Goal: Check status: Check status

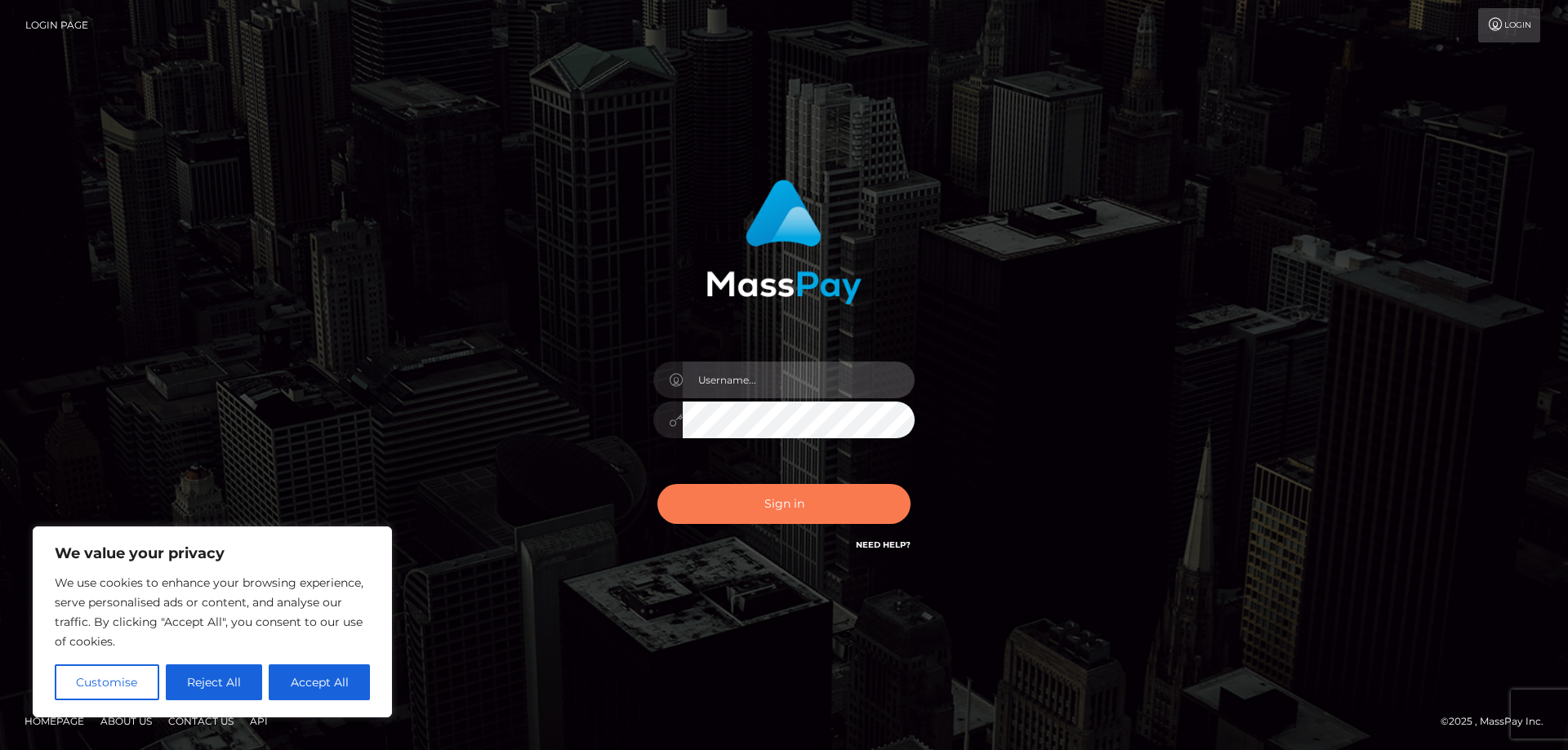
type input "mdelvalle"
click at [777, 515] on button "Sign in" at bounding box center [784, 504] width 253 height 40
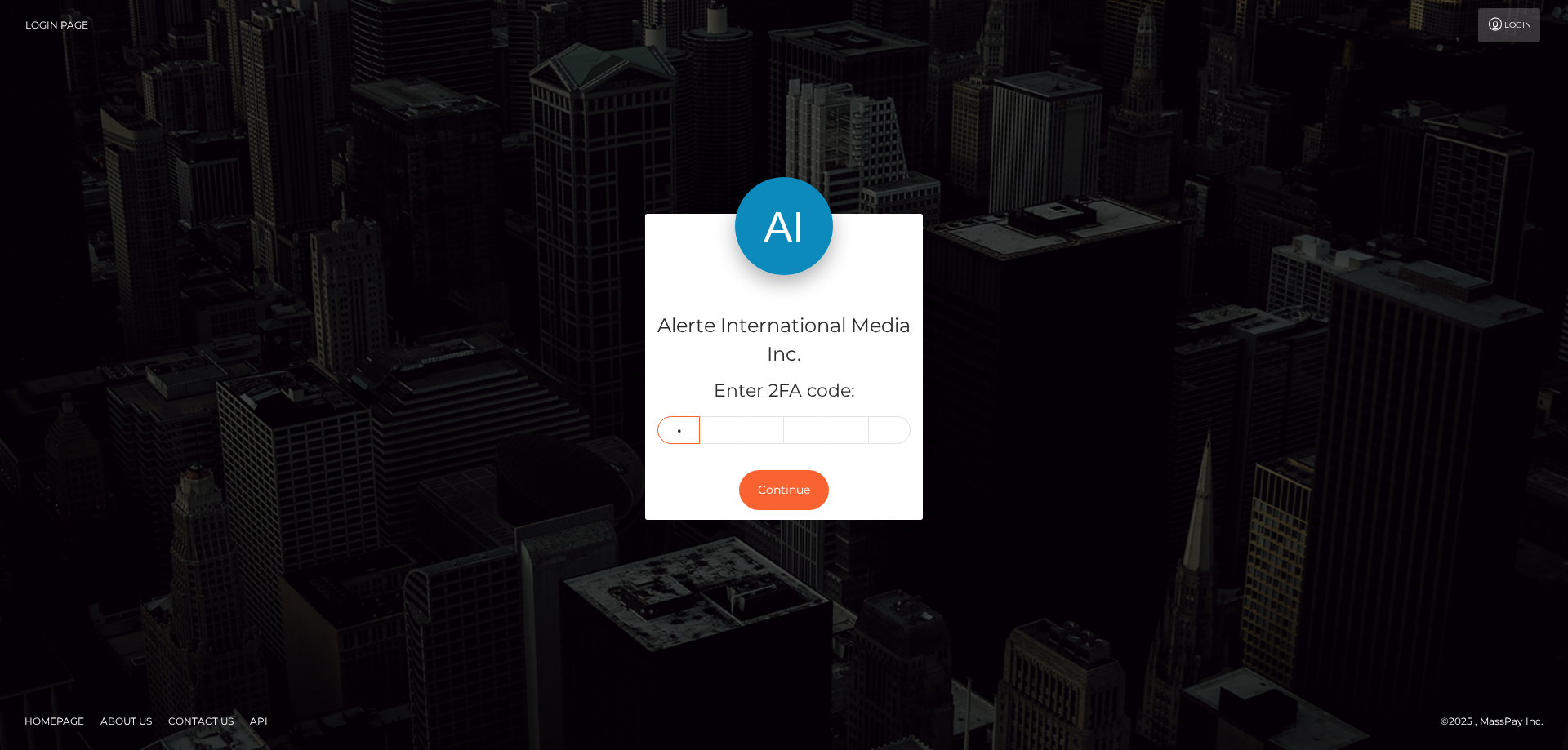
type input "8"
type input "1"
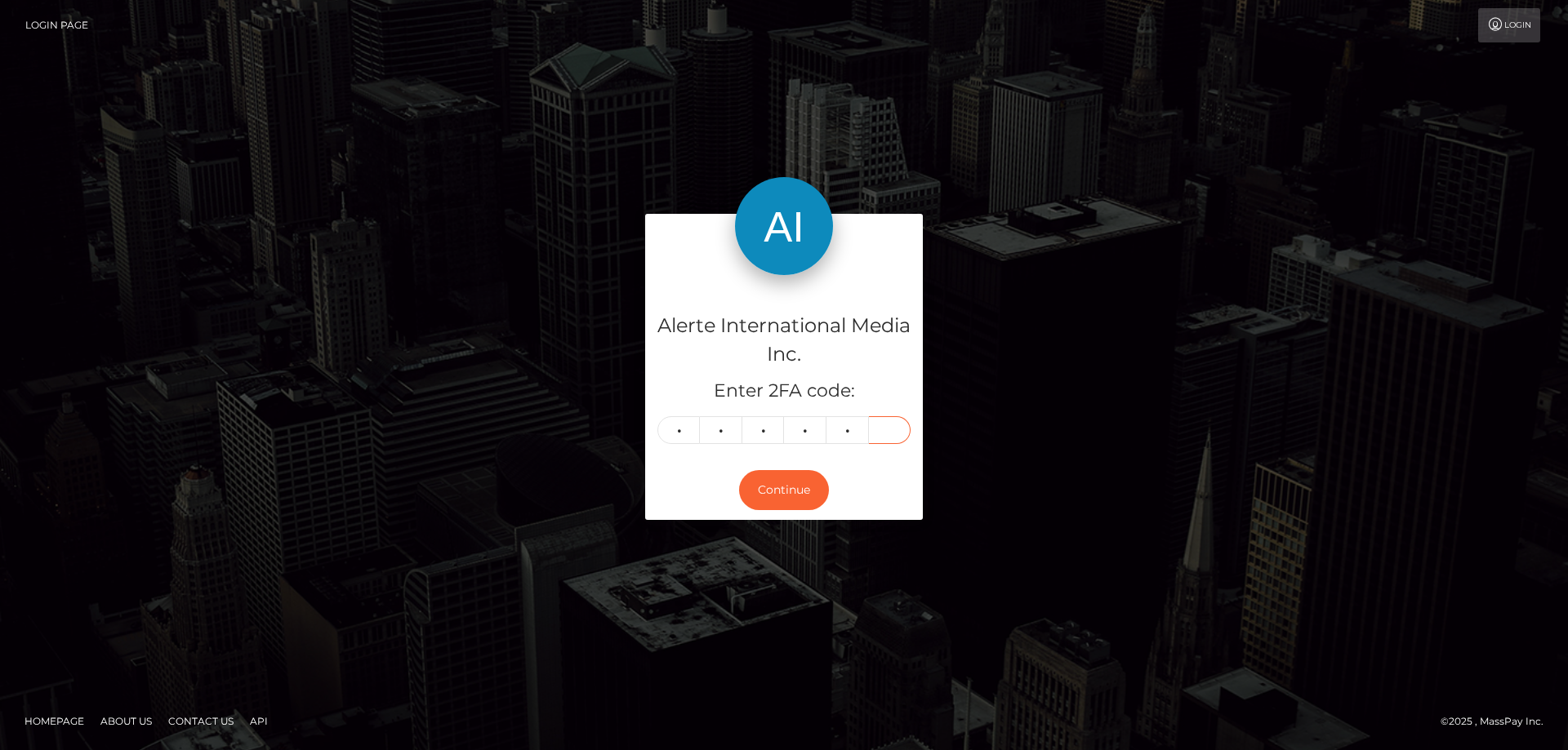
type input "0"
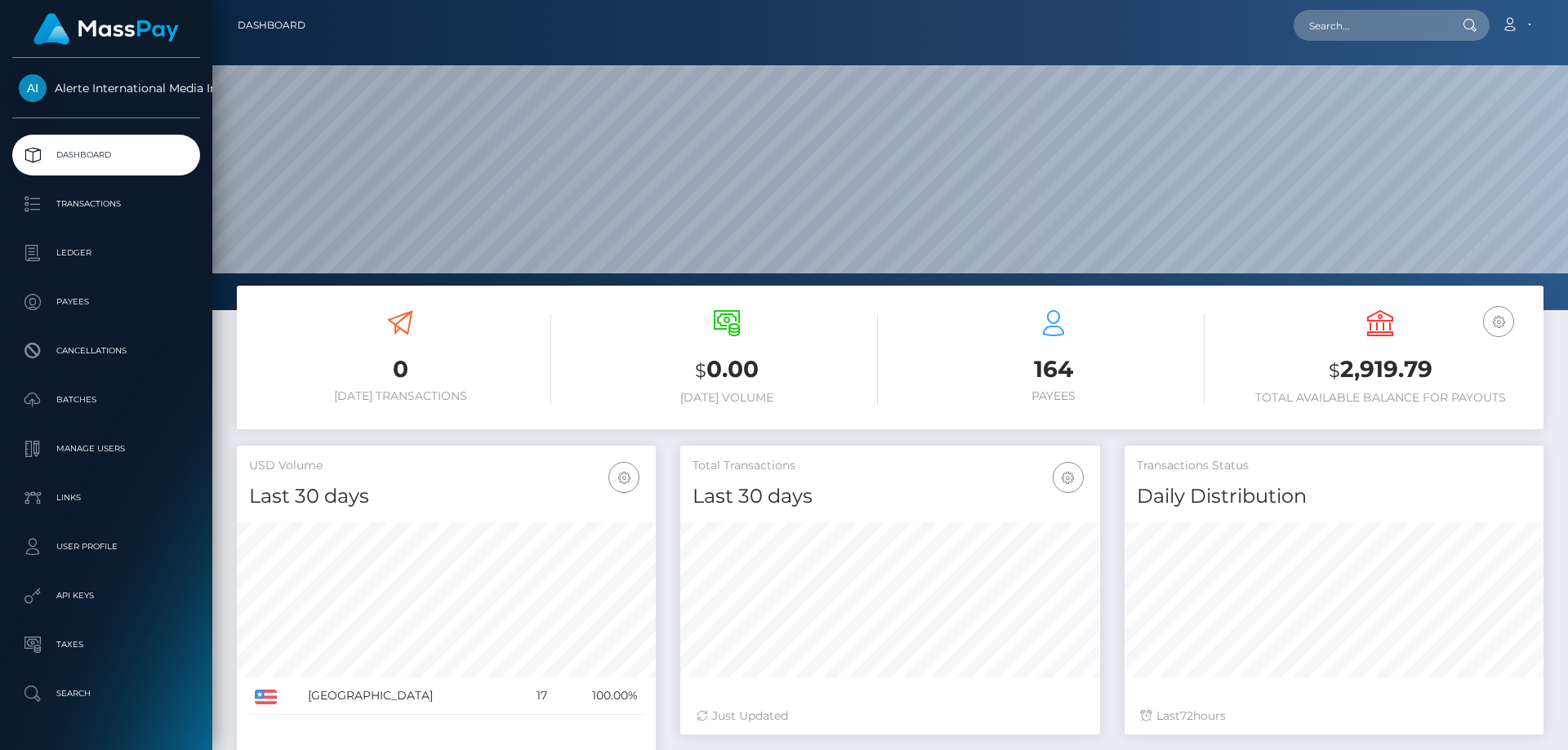
scroll to position [290, 419]
click at [1341, 42] on div "Loading... Loading... Account Edit Profile Logout" at bounding box center [930, 26] width 1224 height 34
click at [1338, 27] on input "text" at bounding box center [1370, 25] width 154 height 31
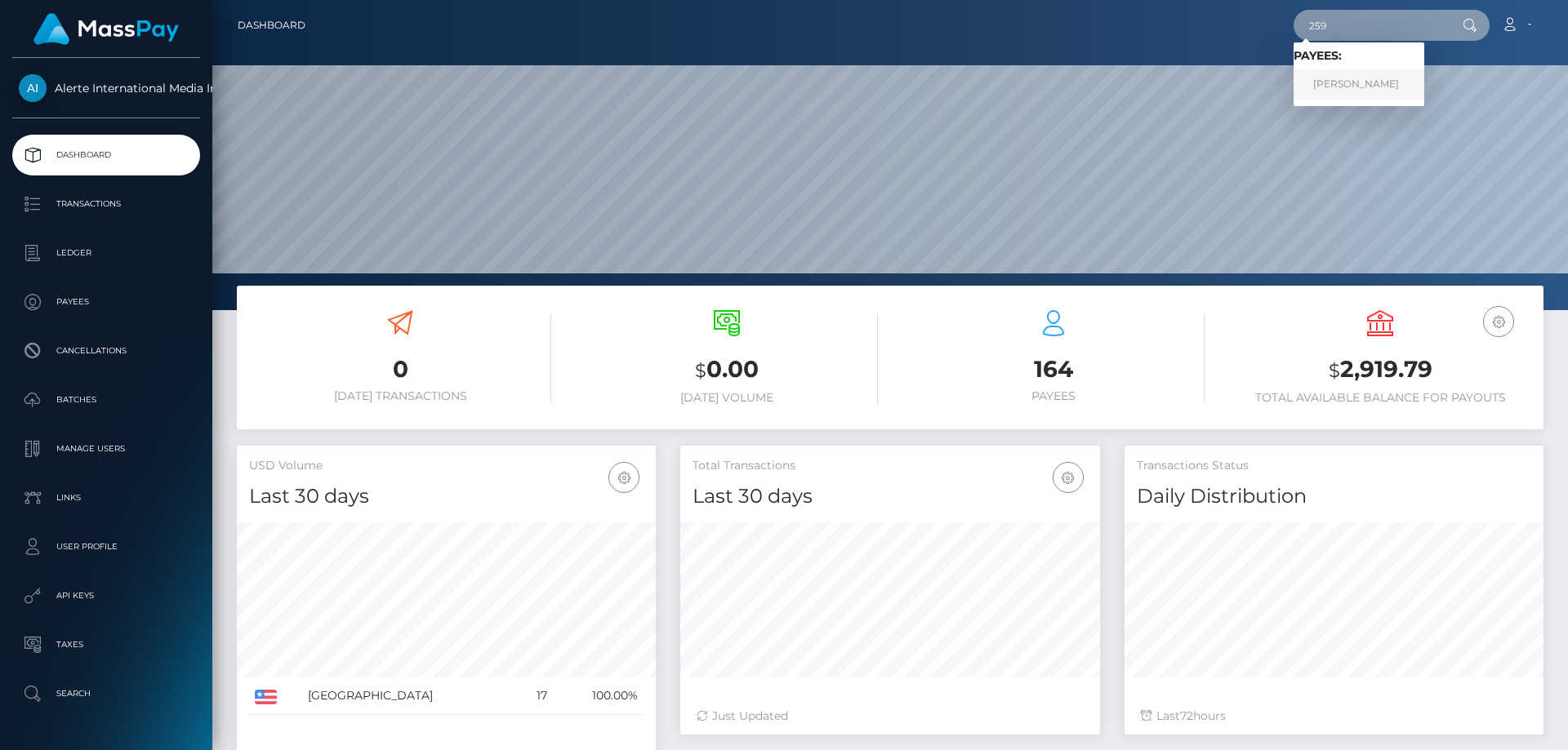
type input "259"
click at [1368, 87] on link "ALVINIQUE BROWN" at bounding box center [1358, 84] width 130 height 30
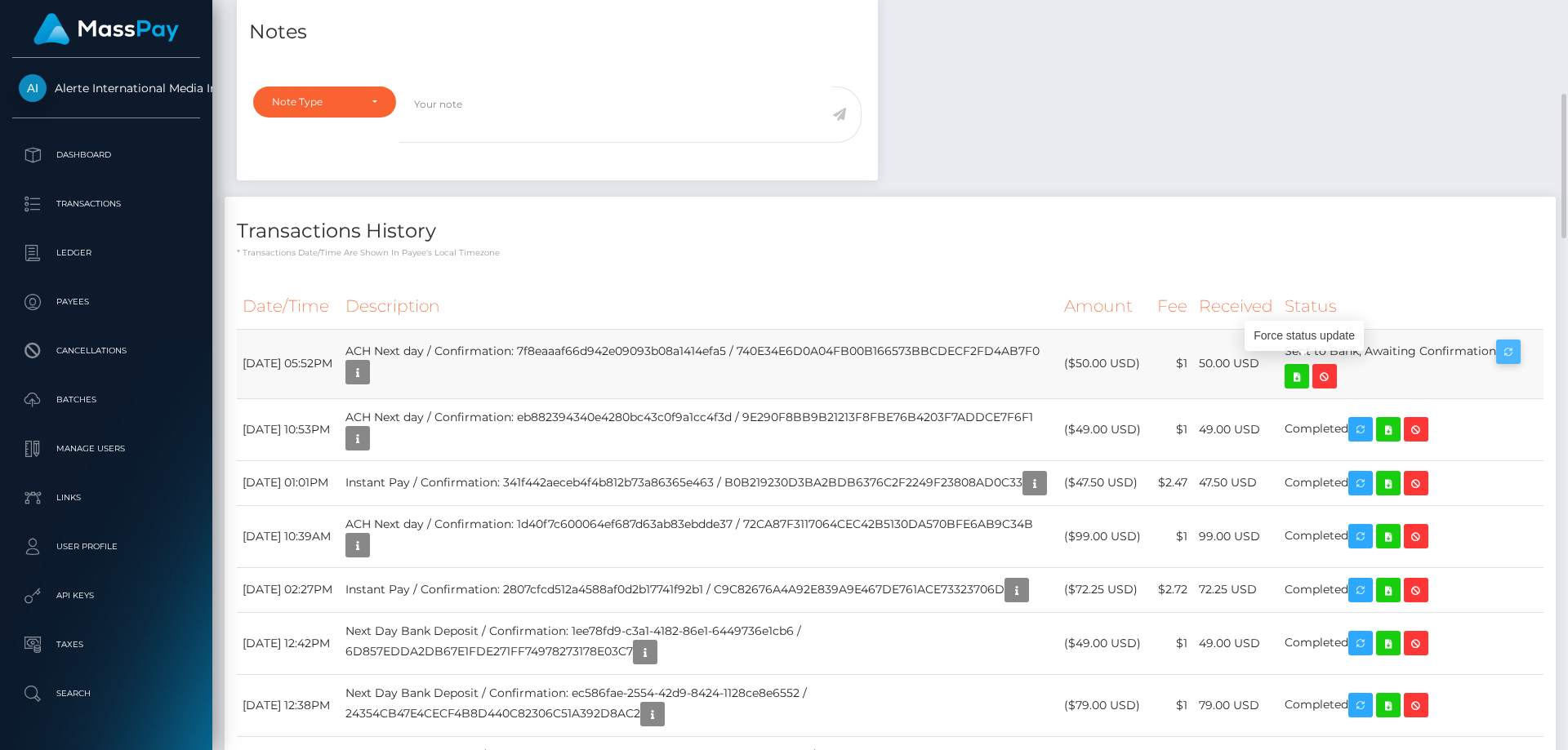
scroll to position [196, 419]
click at [1518, 354] on icon "button" at bounding box center [1508, 352] width 20 height 21
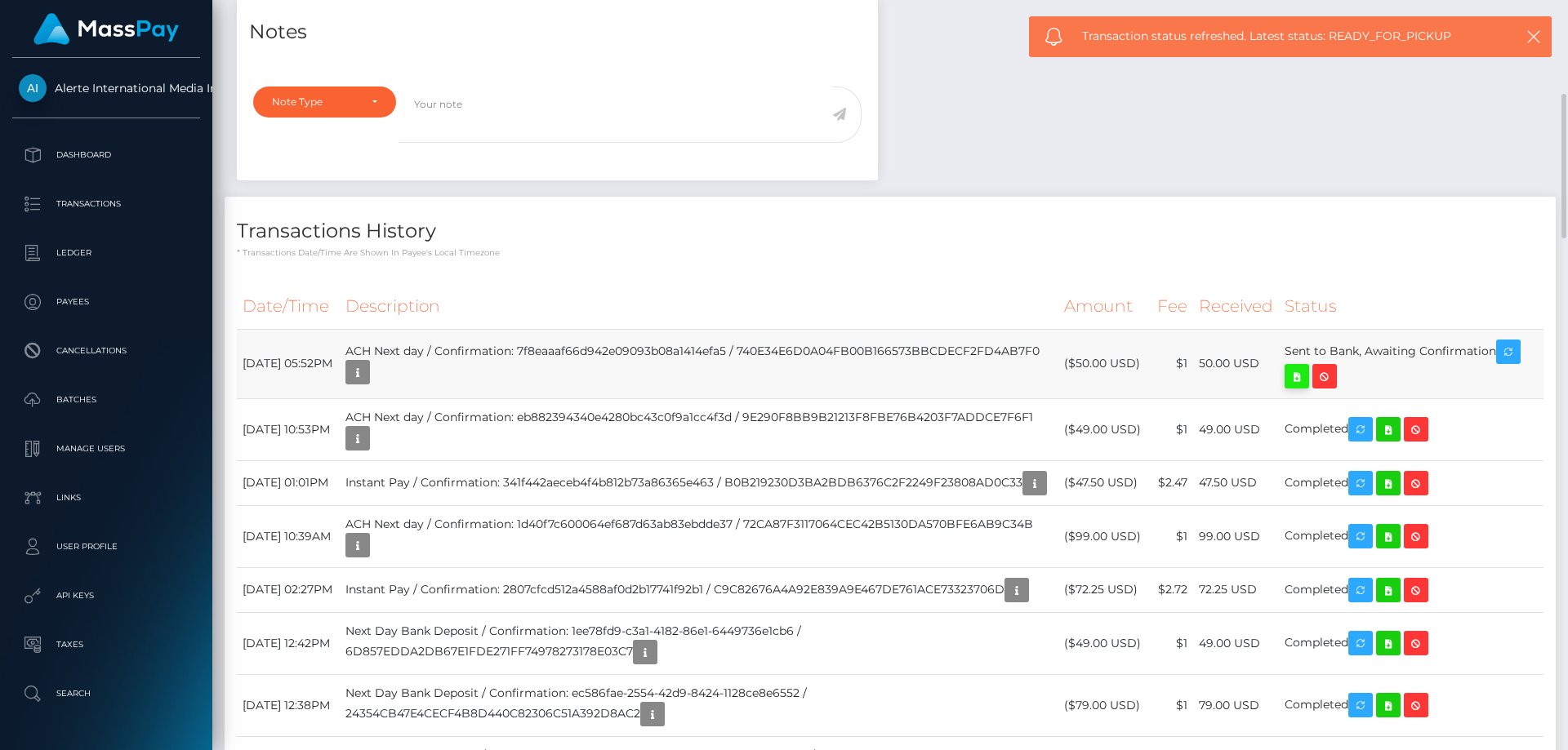
click at [1306, 385] on icon at bounding box center [1296, 377] width 20 height 21
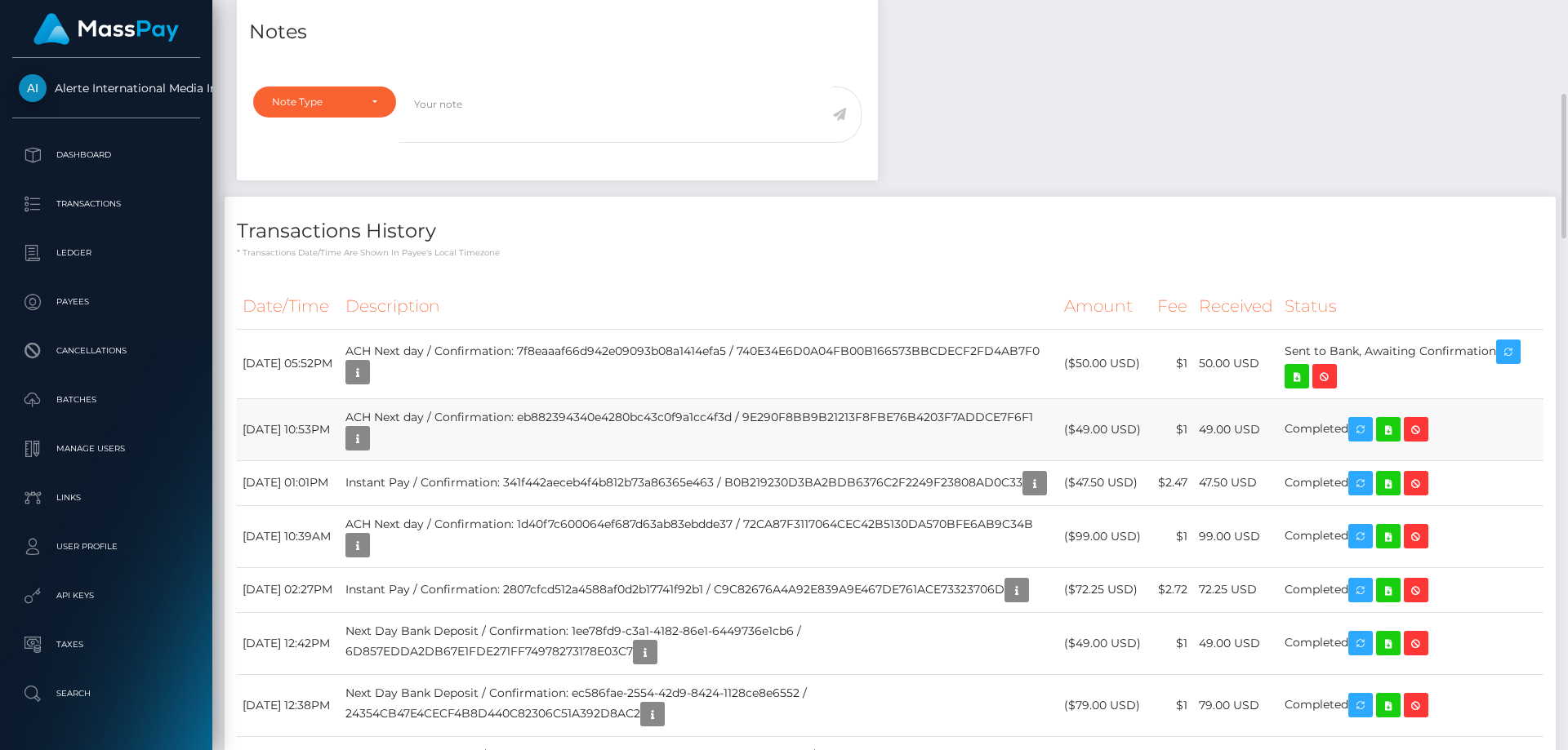
click at [1193, 431] on td "$1" at bounding box center [1172, 430] width 42 height 62
click at [1122, 431] on td "($49.00 USD)" at bounding box center [1104, 430] width 94 height 62
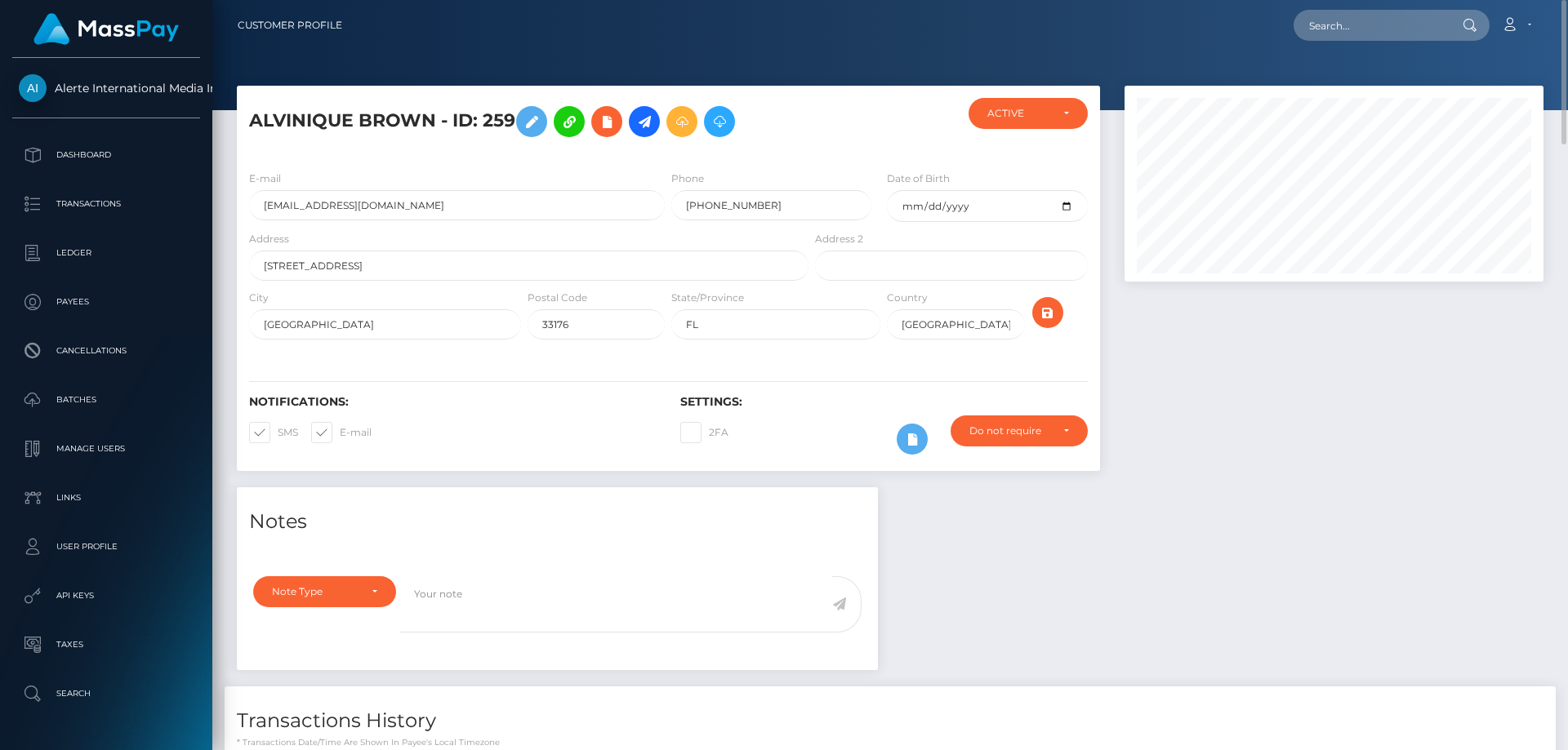
click at [498, 124] on h5 "ALVINIQUE BROWN - ID: 259" at bounding box center [524, 122] width 551 height 47
copy h5 "259"
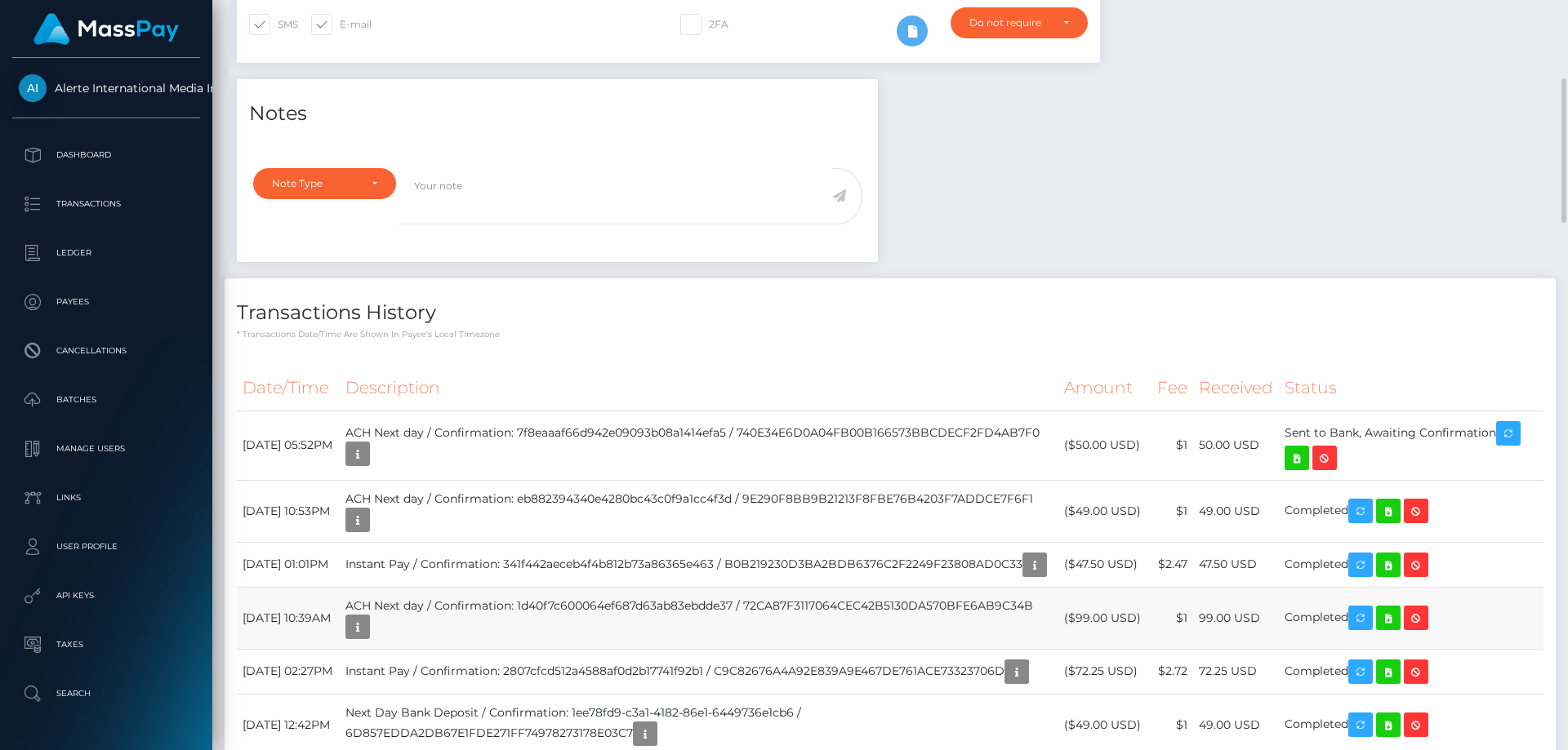
scroll to position [490, 0]
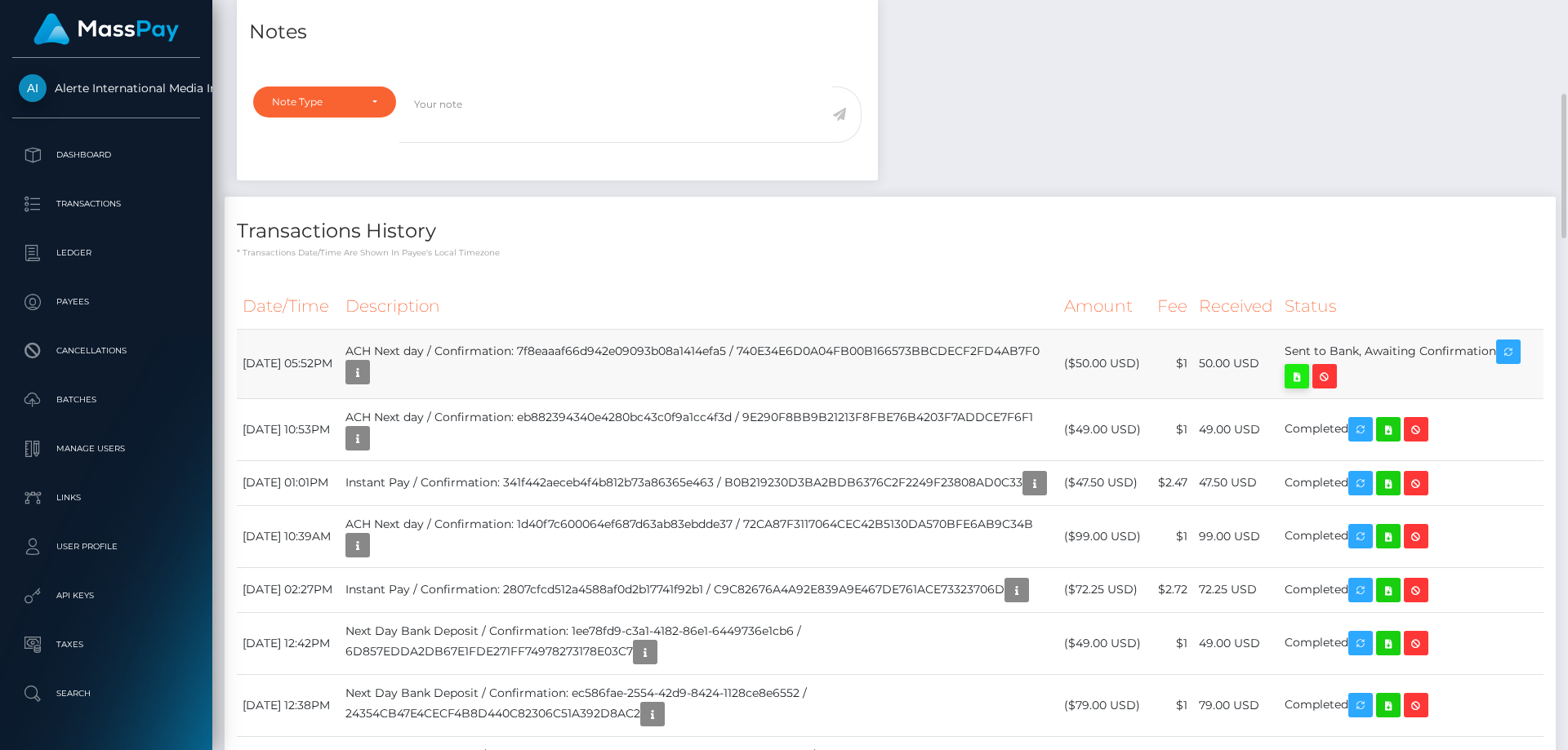
click at [1306, 367] on icon at bounding box center [1296, 377] width 20 height 21
drag, startPoint x: 720, startPoint y: 354, endPoint x: 722, endPoint y: 363, distance: 9.2
click at [720, 354] on td "ACH Next day / Confirmation: 7f8eaaaf66d942e09093b08a1414efa5 / 740E34E6D0A04FB…" at bounding box center [699, 363] width 719 height 69
click at [367, 373] on icon "button" at bounding box center [357, 373] width 20 height 21
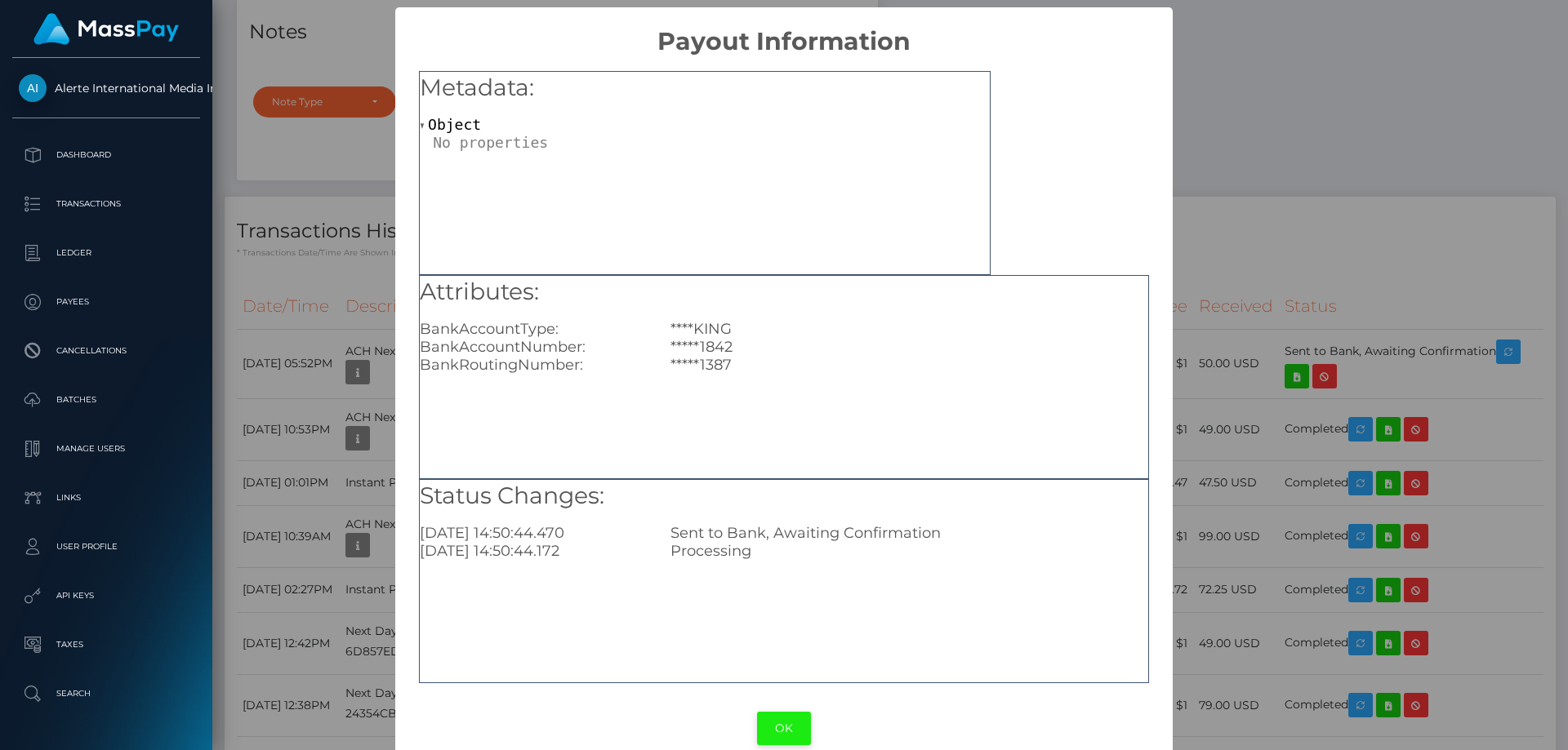
click at [791, 726] on button "OK" at bounding box center [783, 728] width 54 height 33
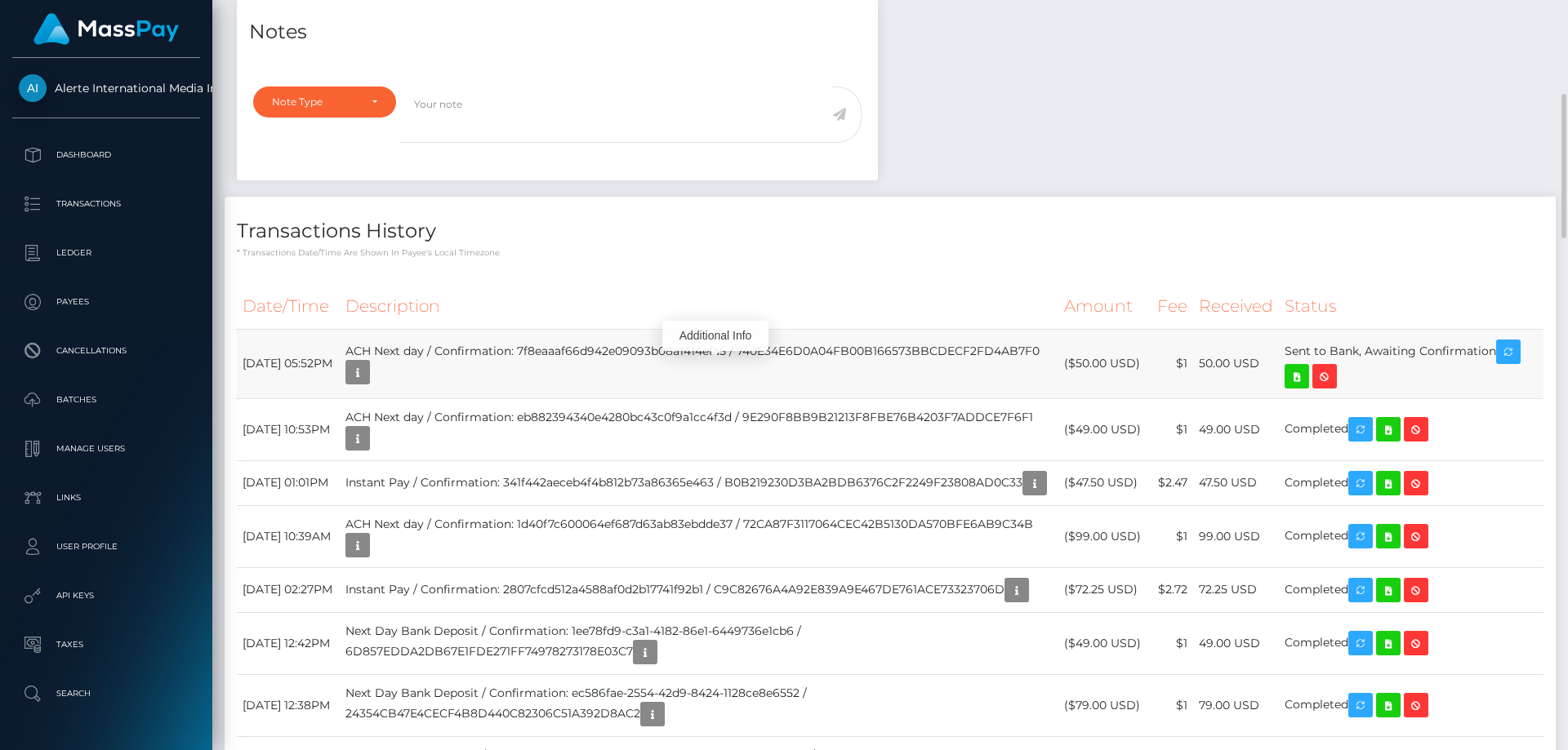
click at [1105, 356] on td "($50.00 USD)" at bounding box center [1104, 363] width 94 height 69
click at [1096, 360] on td "($50.00 USD)" at bounding box center [1104, 363] width 94 height 69
click at [703, 371] on td "ACH Next day / Confirmation: 7f8eaaaf66d942e09093b08a1414efa5 / 740E34E6D0A04FB…" at bounding box center [699, 363] width 719 height 69
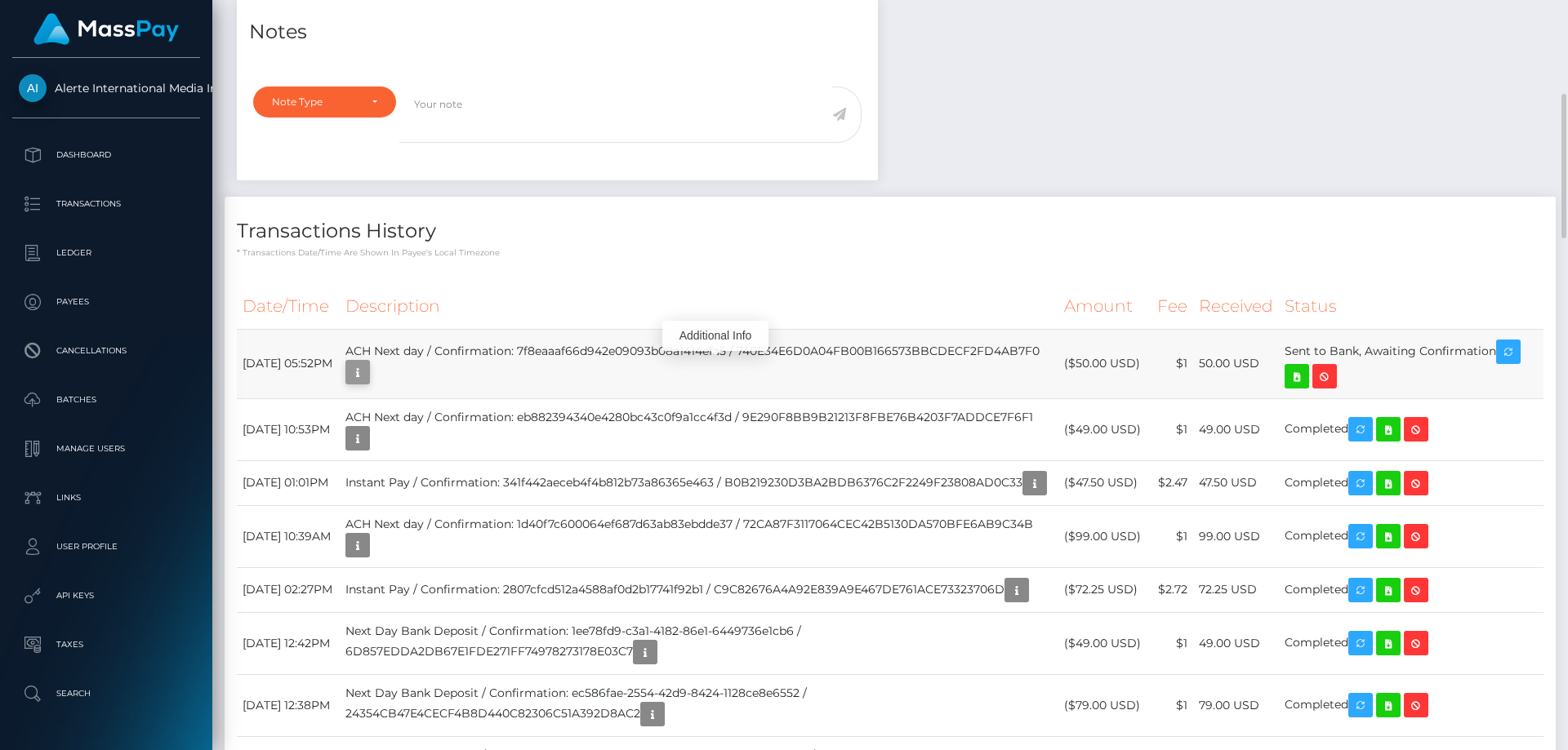
click at [367, 375] on icon "button" at bounding box center [357, 373] width 20 height 21
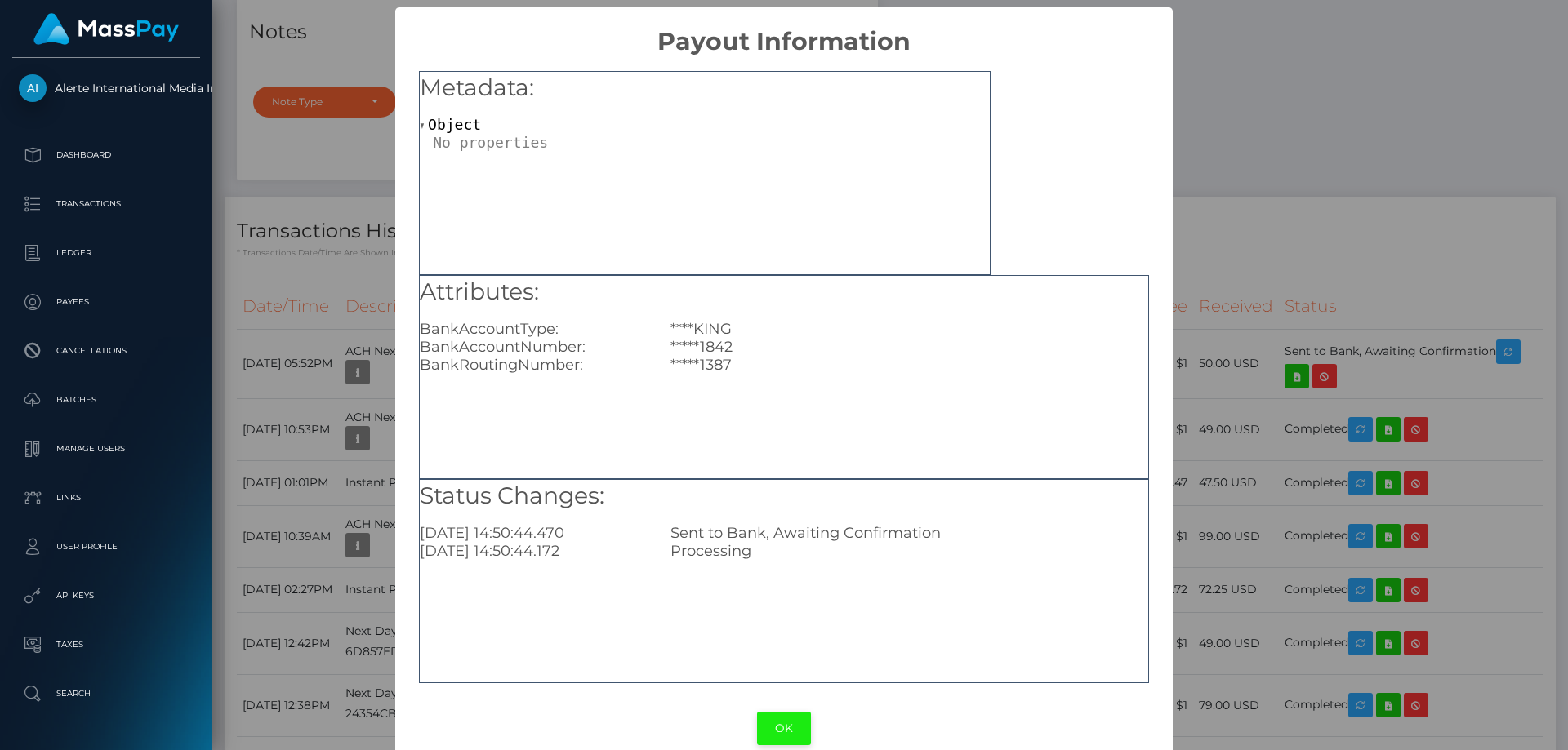
click at [799, 716] on button "OK" at bounding box center [783, 728] width 54 height 33
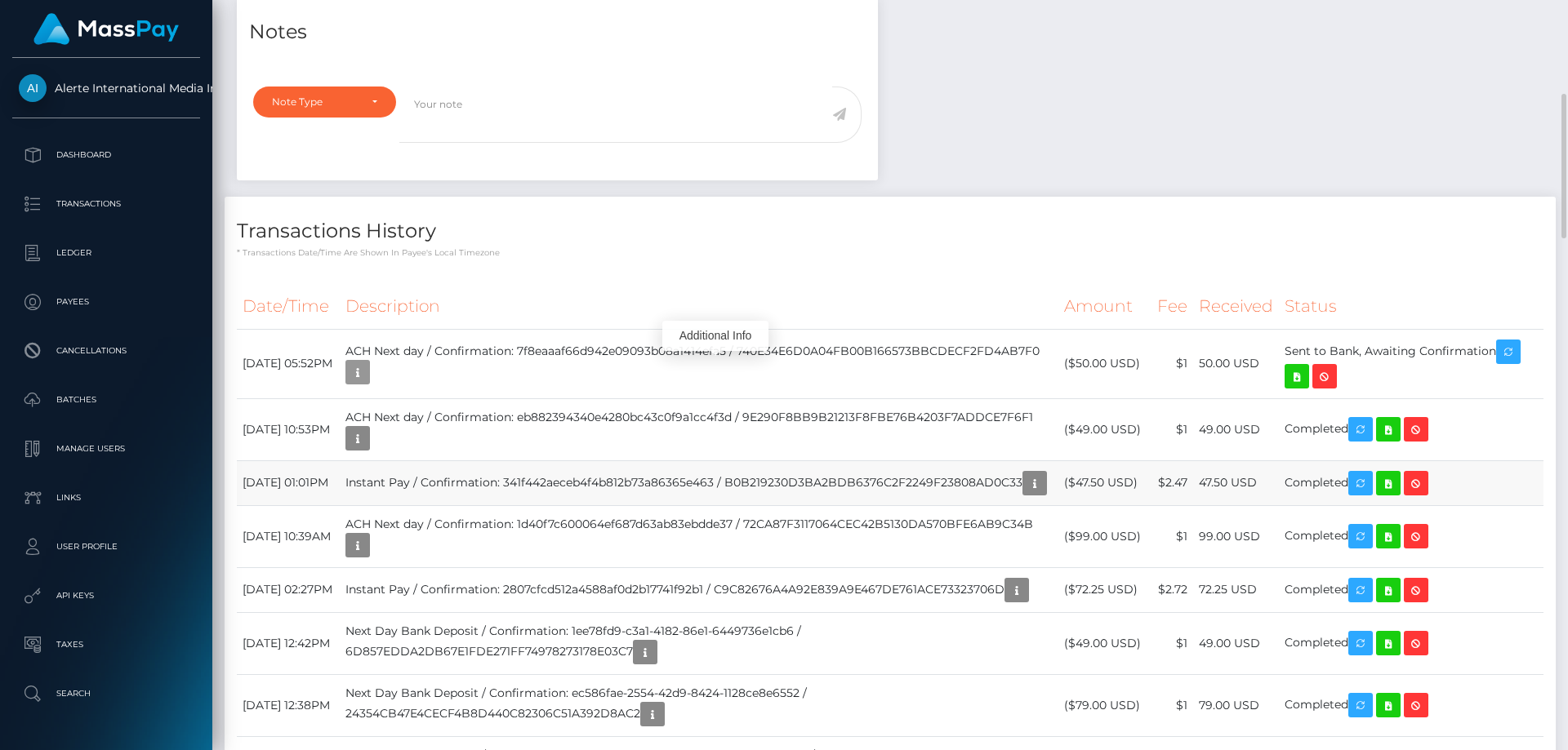
scroll to position [654, 0]
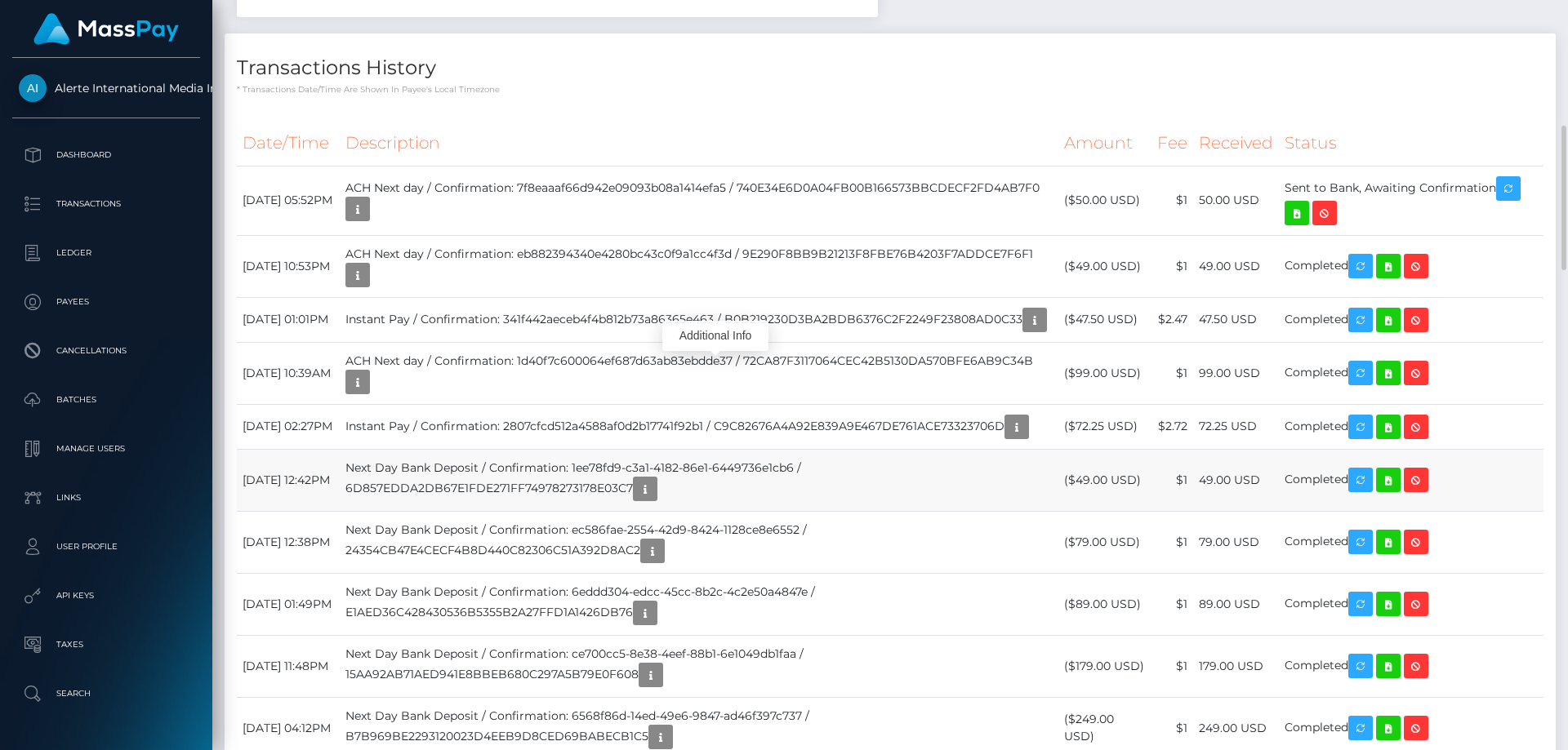
click at [1031, 509] on td "Next Day Bank Deposit / Confirmation: 1ee78fd9-c3a1-4182-86e1-6449736e1cb6 / 6D…" at bounding box center [699, 480] width 719 height 62
click at [1030, 449] on td "Instant Pay / Confirmation: 2807cfcd512a4588af0d2b17741f92b1 / C9C82676A4A92E83…" at bounding box center [699, 427] width 719 height 45
click at [1043, 447] on td "Instant Pay / Confirmation: 2807cfcd512a4588af0d2b17741f92b1 / C9C82676A4A92E83…" at bounding box center [699, 427] width 719 height 45
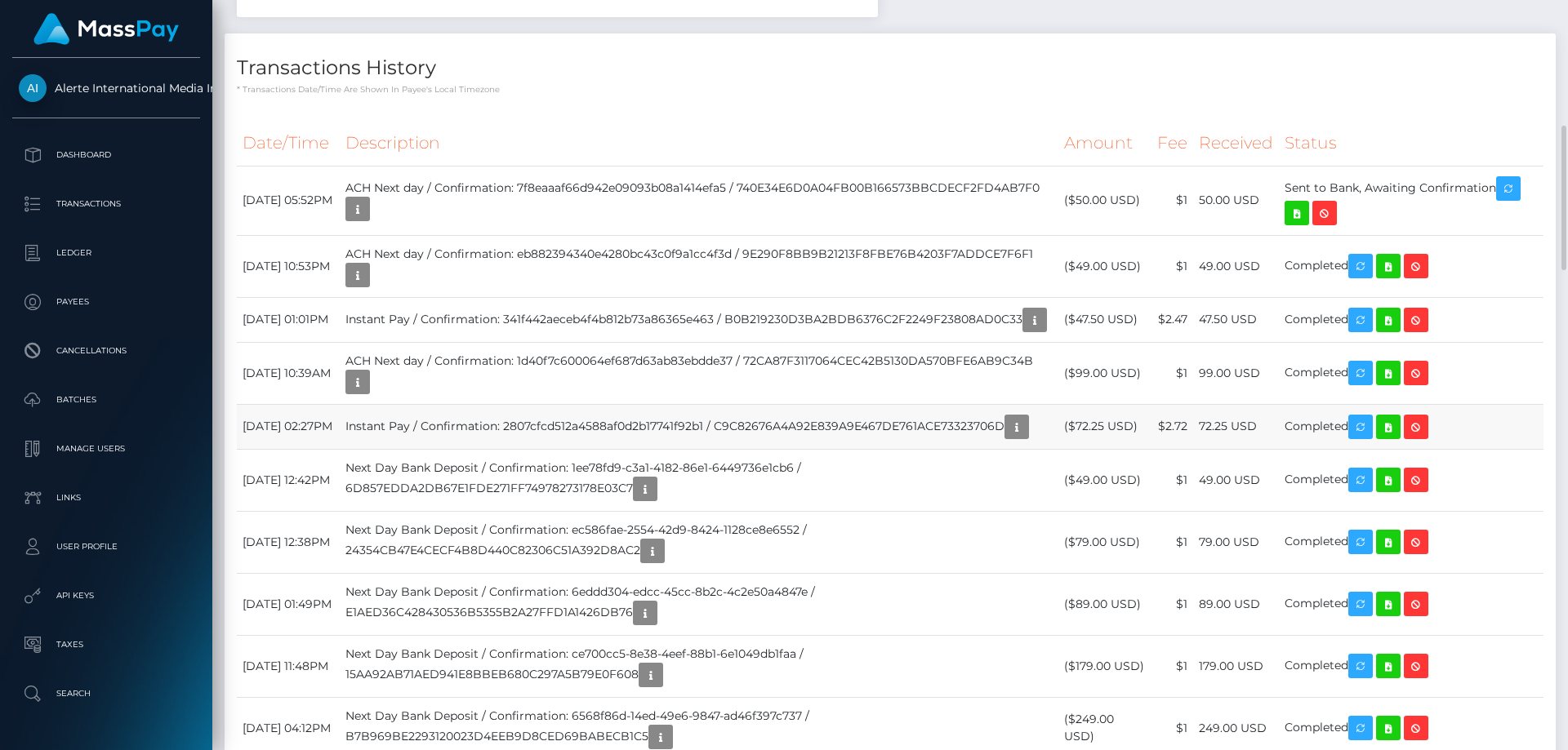
click at [1019, 449] on td "Instant Pay / Confirmation: 2807cfcd512a4588af0d2b17741f92b1 / C9C82676A4A92E83…" at bounding box center [699, 427] width 719 height 45
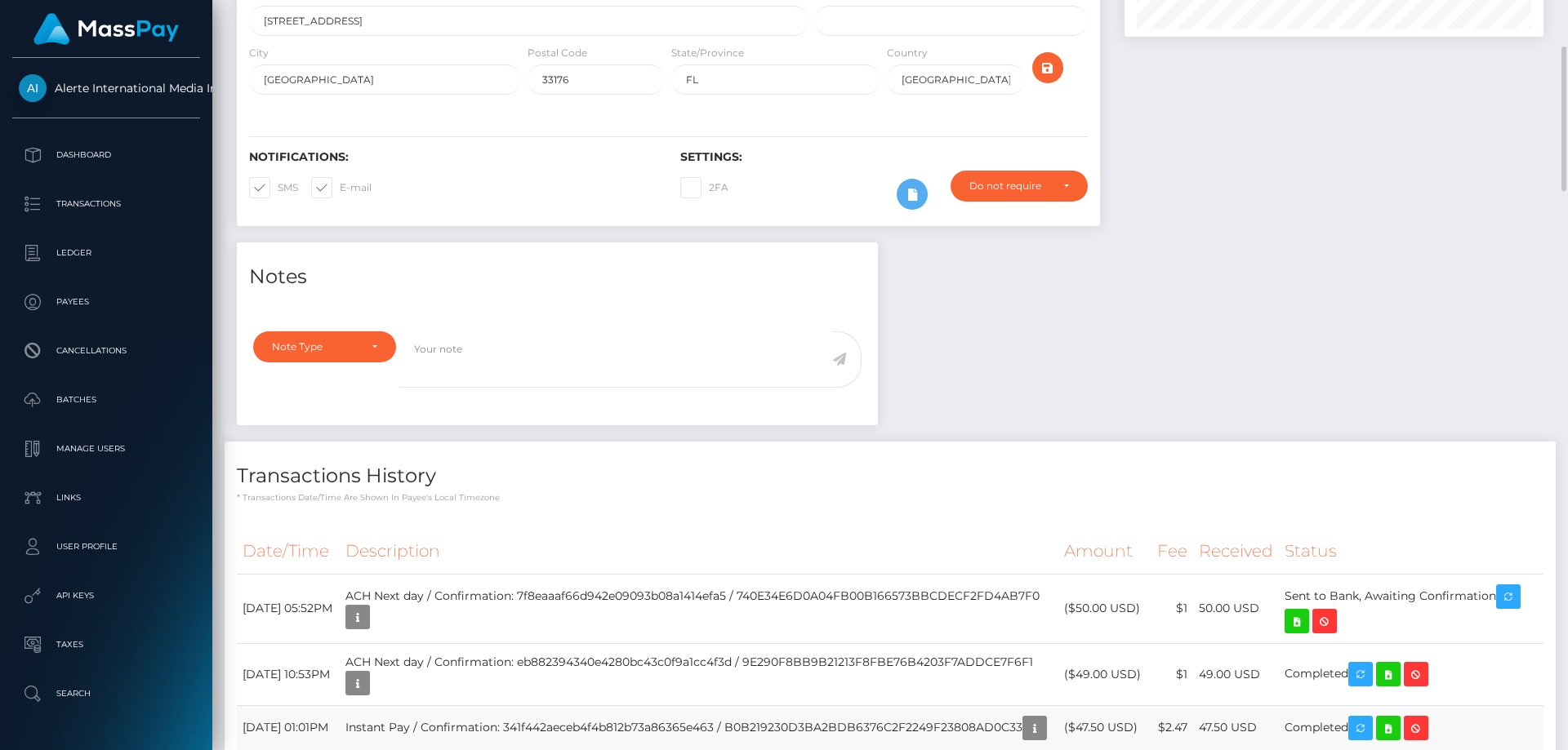
scroll to position [196, 419]
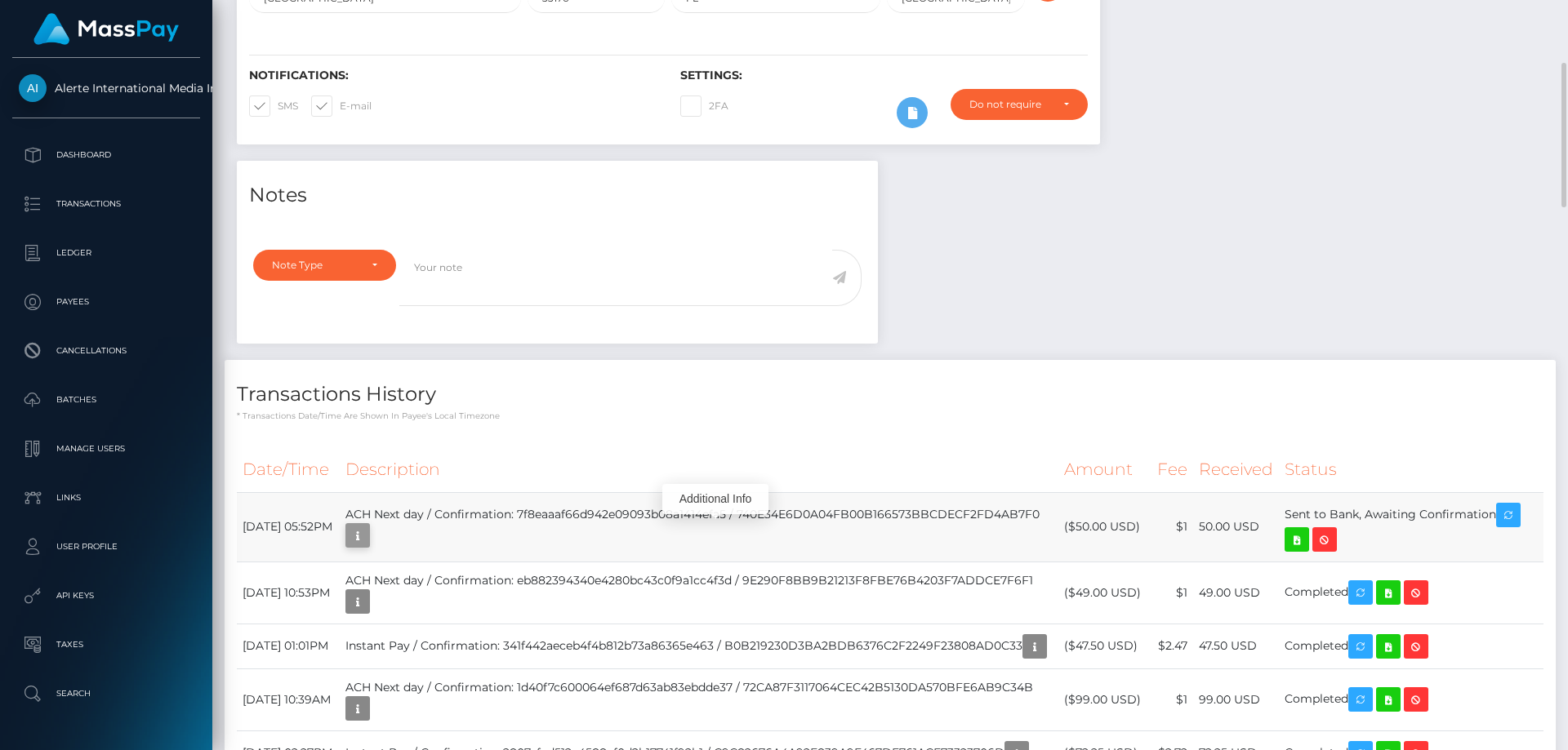
click at [367, 536] on icon "button" at bounding box center [357, 537] width 20 height 21
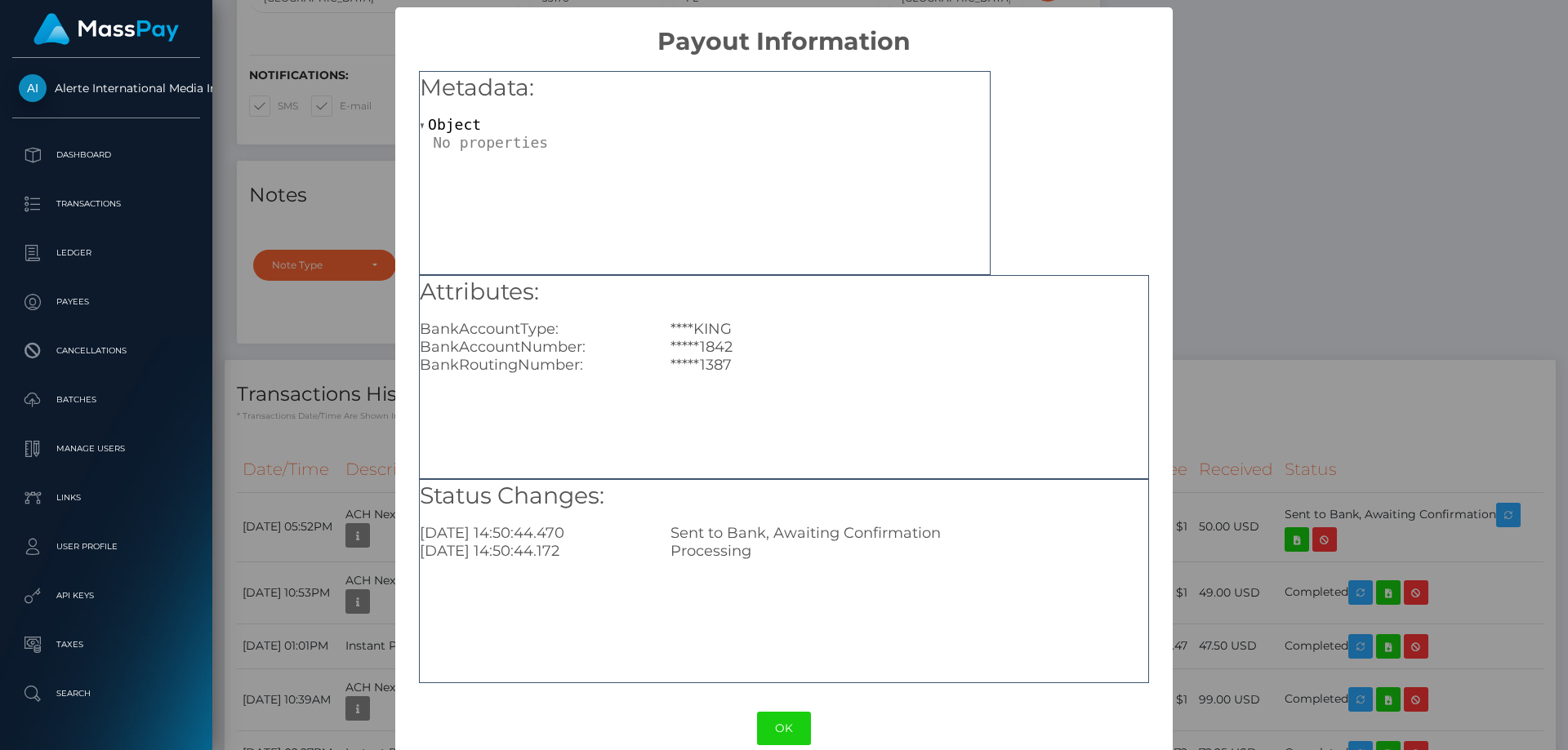
click at [1253, 426] on div "× Payout Information Metadata: Object Attributes: BankAccountType: ****KING Ban…" at bounding box center [784, 375] width 1568 height 750
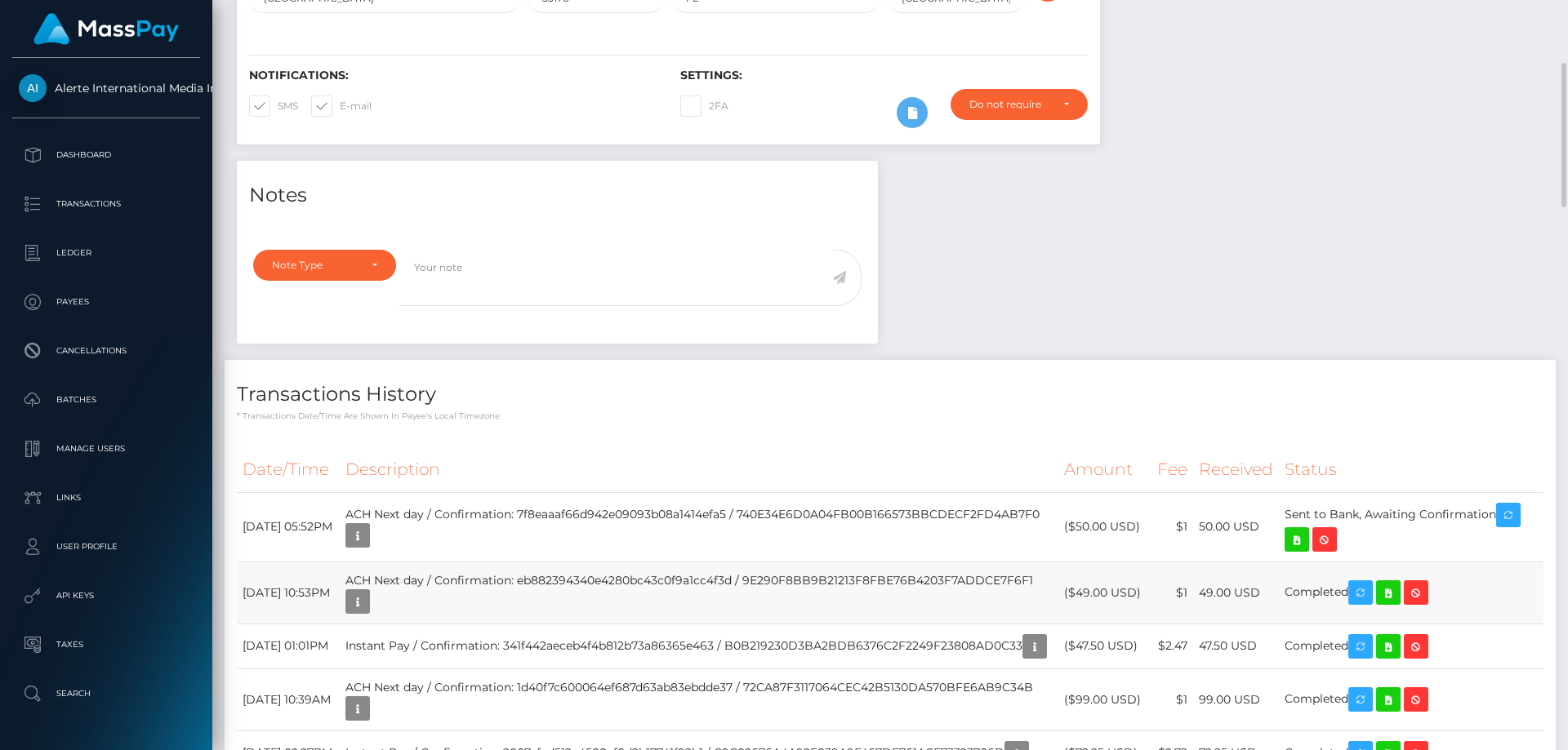
click at [690, 600] on td "ACH Next day / Confirmation: eb882394340e4280bc43c0f9a1cc4f3d / 9E290F8BB9B2121…" at bounding box center [699, 593] width 719 height 62
click at [367, 604] on icon "button" at bounding box center [357, 603] width 20 height 21
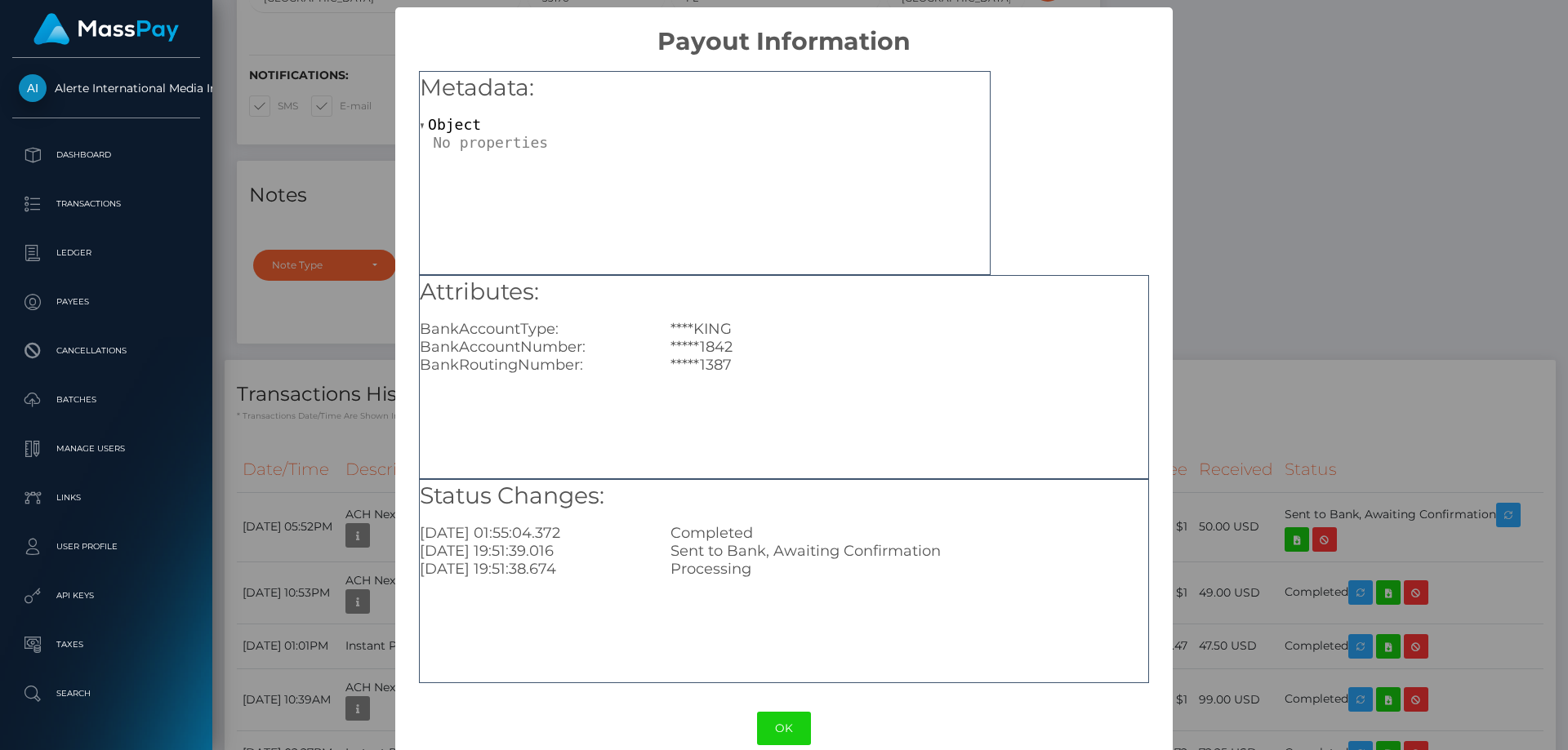
click at [1342, 366] on div "× Payout Information Metadata: Object Attributes: BankAccountType: ****KING Ban…" at bounding box center [784, 375] width 1568 height 750
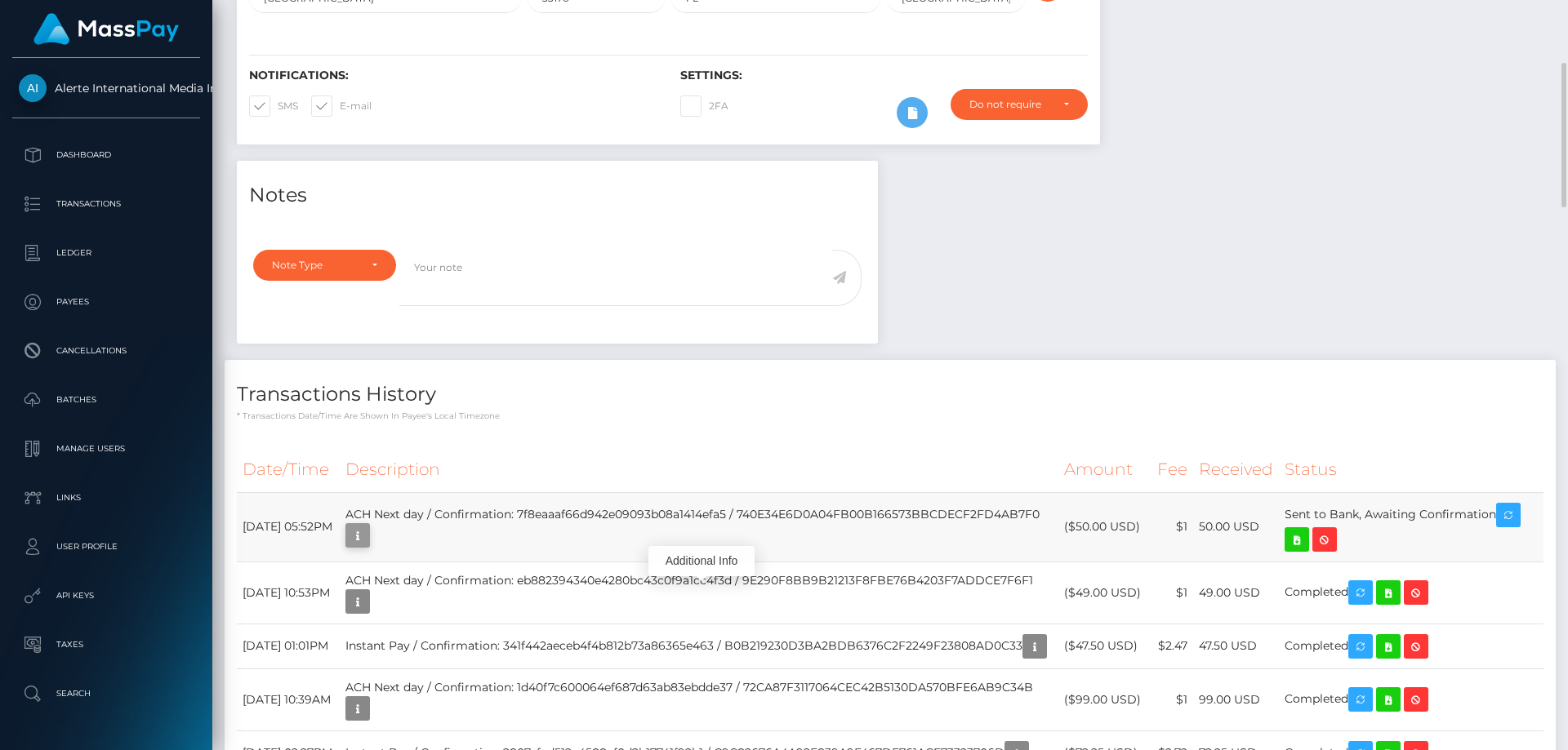
click at [367, 533] on icon "button" at bounding box center [357, 537] width 20 height 21
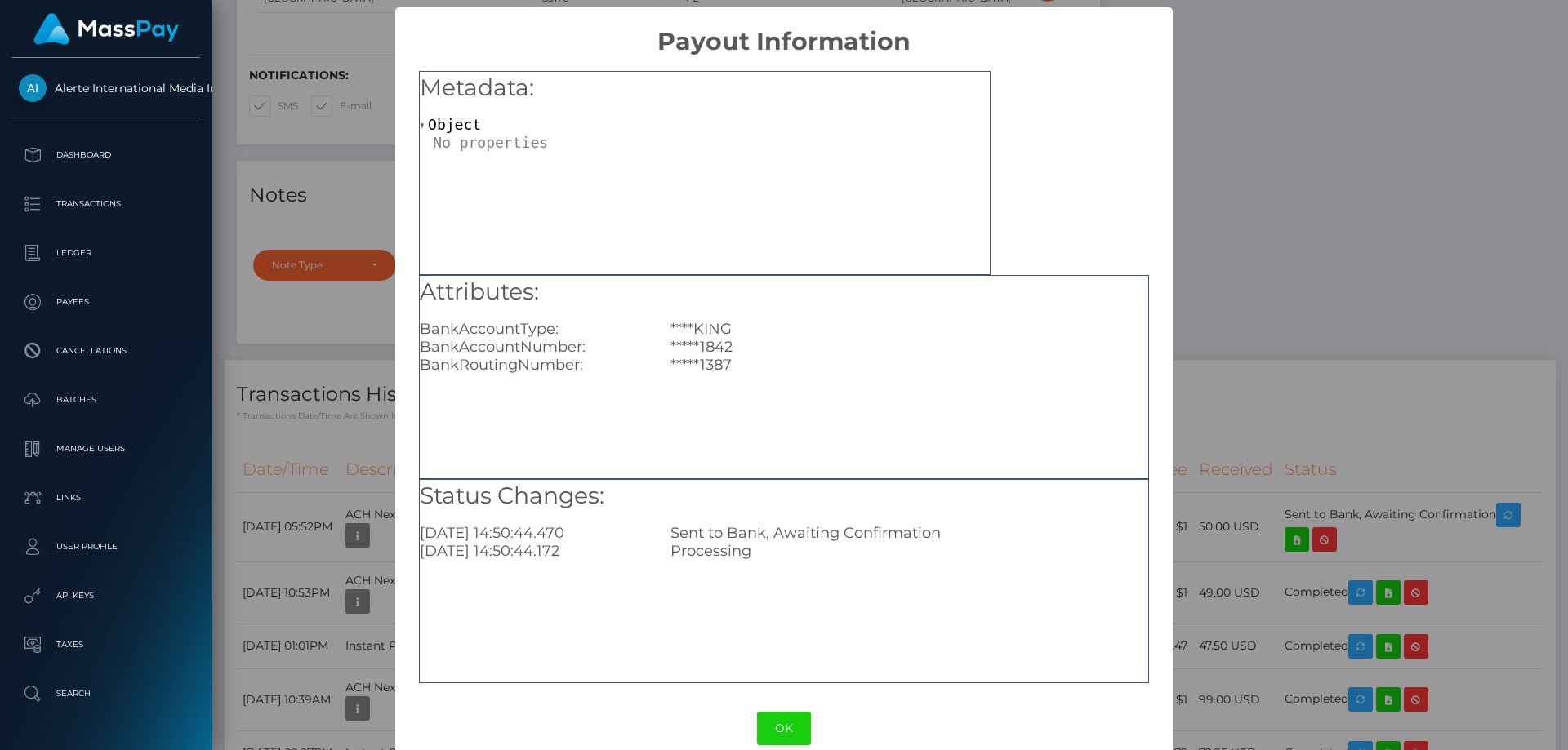
click at [1263, 368] on div "× Payout Information Metadata: Object Attributes: BankAccountType: ****KING Ban…" at bounding box center [784, 375] width 1568 height 750
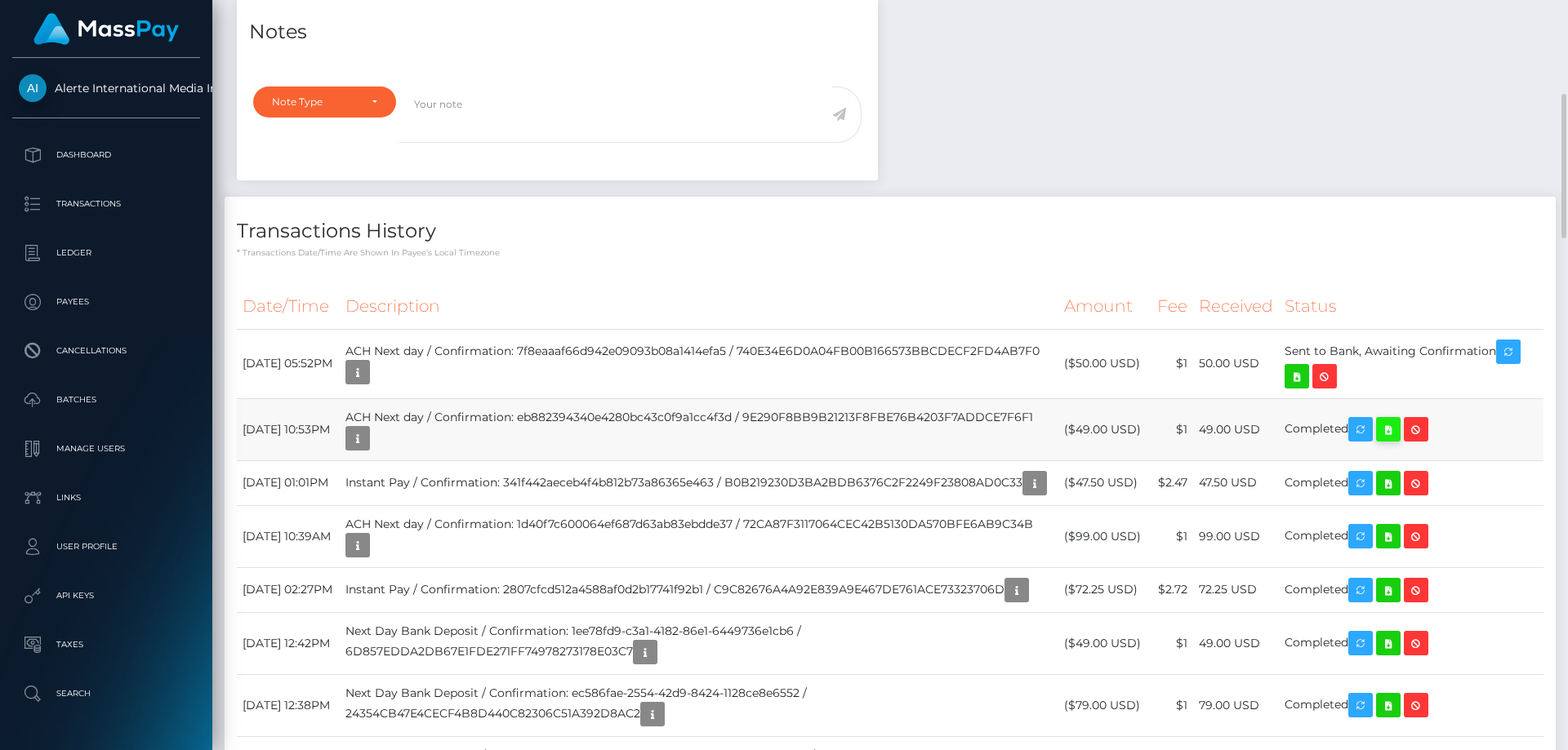
click at [1398, 431] on icon at bounding box center [1388, 430] width 20 height 21
